Goal: Use online tool/utility: Utilize a website feature to perform a specific function

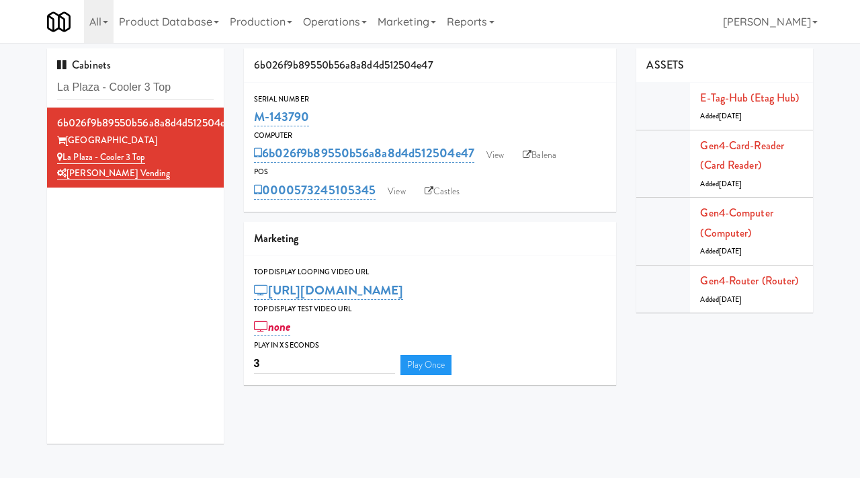
scroll to position [43, 0]
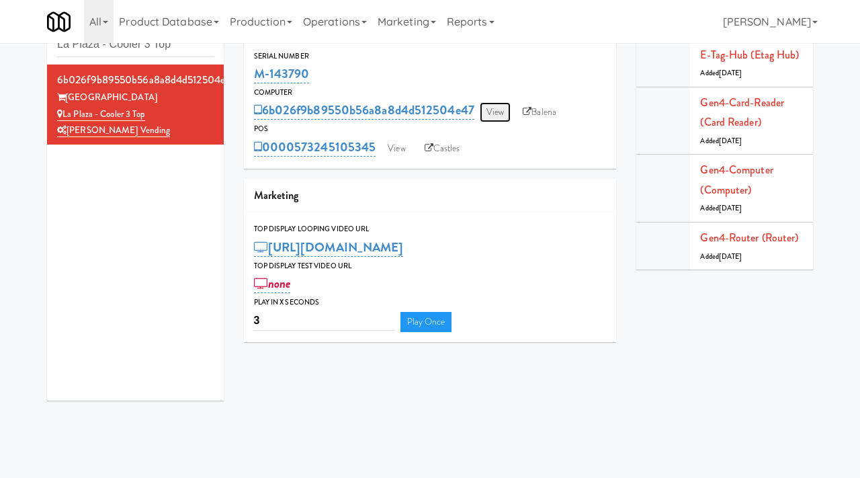
click at [504, 116] on link "View" at bounding box center [495, 112] width 31 height 20
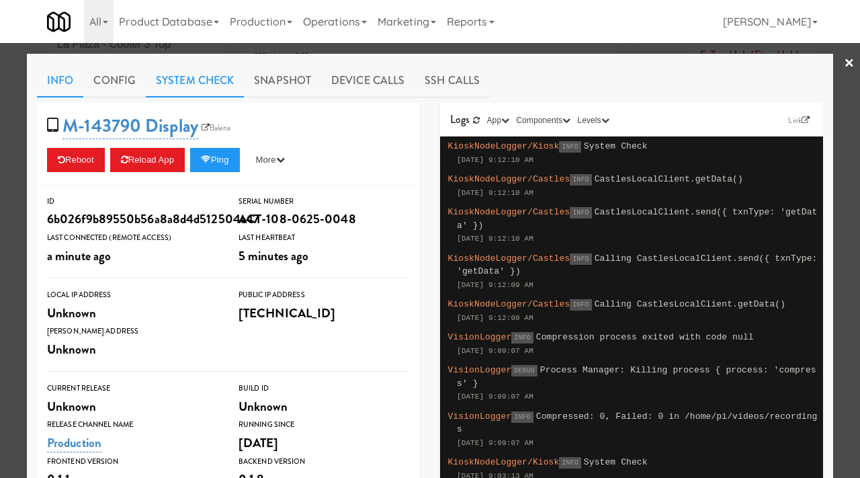
click at [213, 77] on link "System Check" at bounding box center [195, 81] width 98 height 34
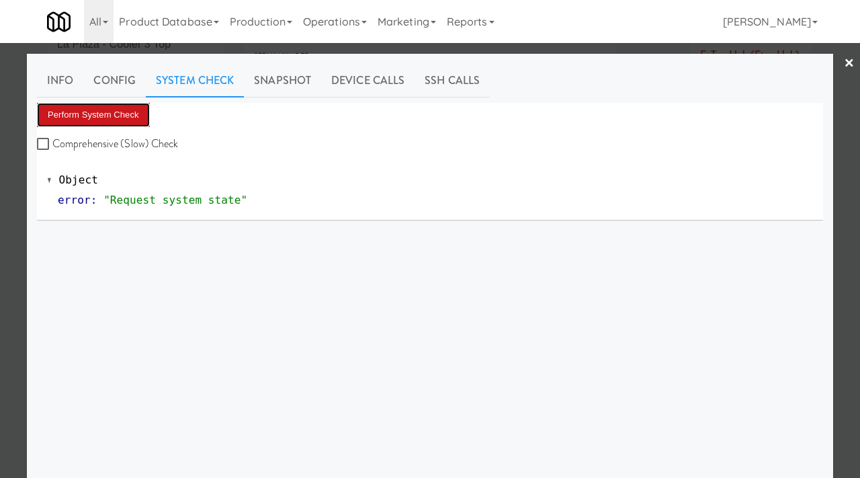
click at [127, 117] on button "Perform System Check" at bounding box center [93, 115] width 113 height 24
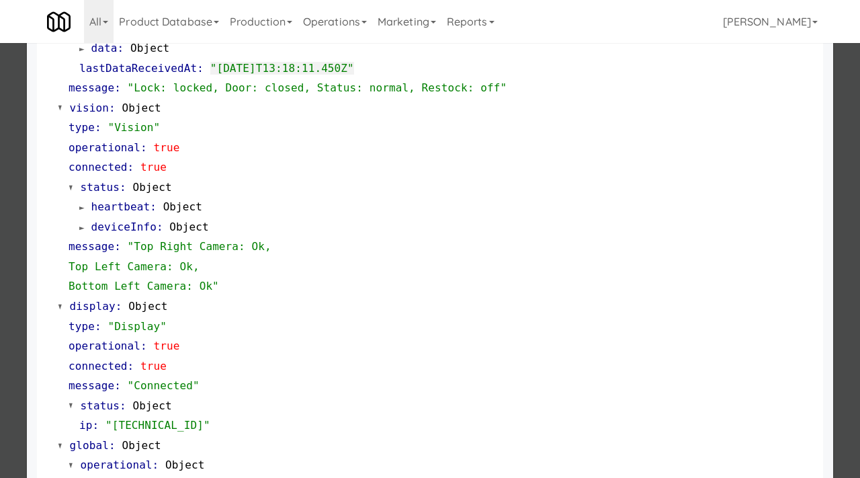
scroll to position [467, 0]
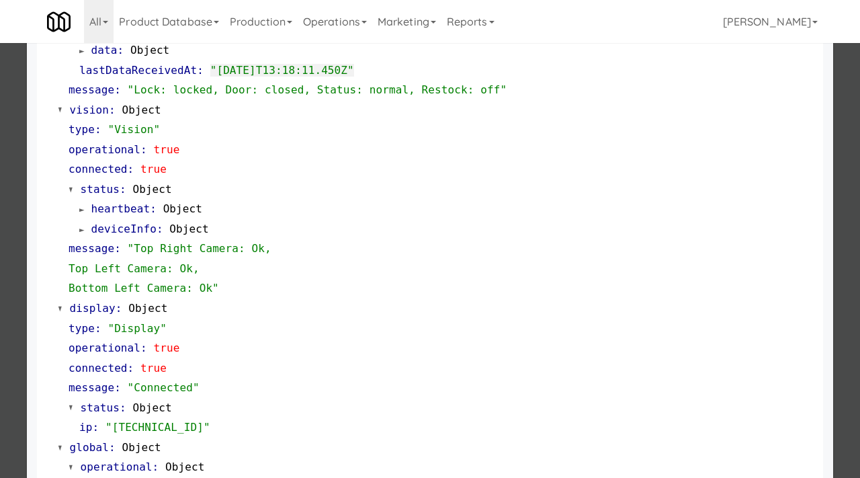
click at [0, 237] on div at bounding box center [430, 239] width 860 height 478
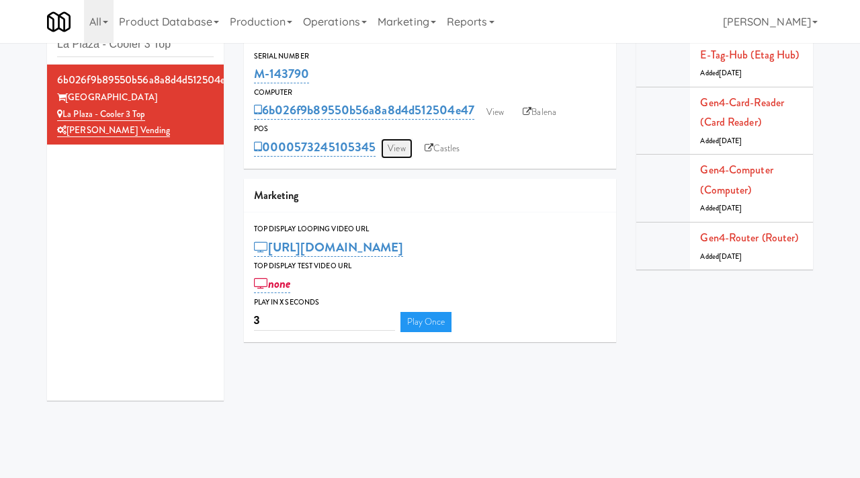
click at [410, 145] on link "View" at bounding box center [396, 148] width 31 height 20
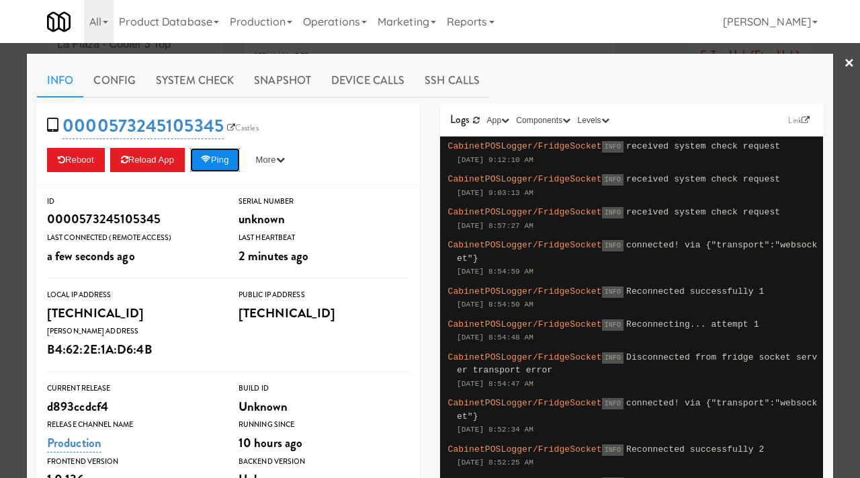
click at [211, 156] on icon at bounding box center [206, 159] width 10 height 9
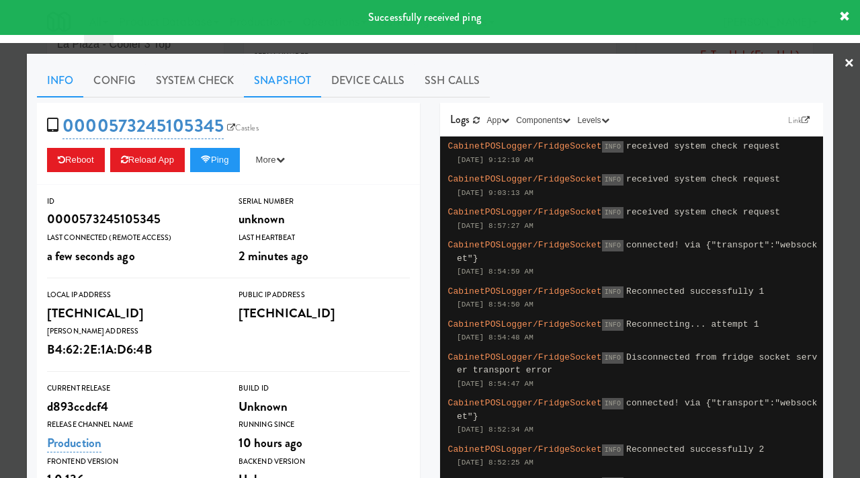
click at [298, 77] on link "Snapshot" at bounding box center [282, 81] width 77 height 34
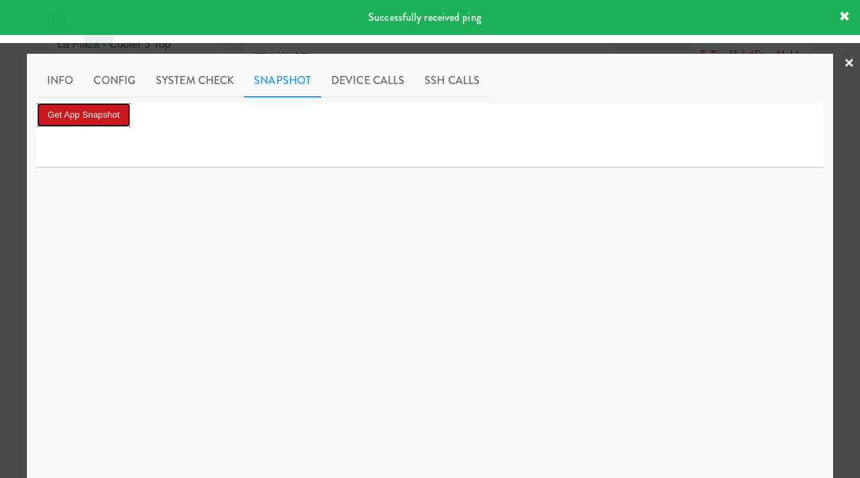
click at [122, 110] on button "Get App Snapshot" at bounding box center [83, 115] width 93 height 24
